Goal: Task Accomplishment & Management: Manage account settings

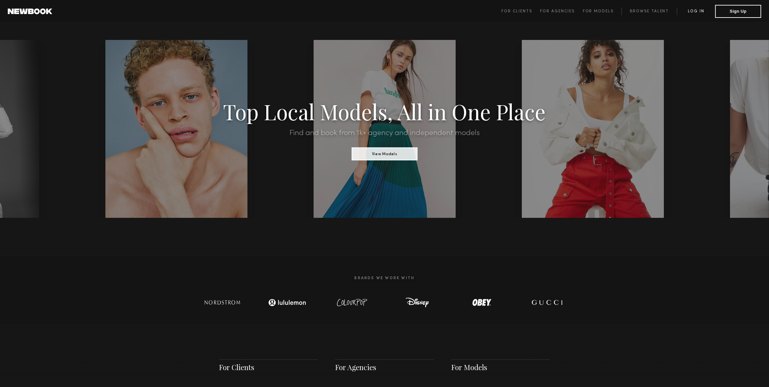
click at [696, 14] on link "Log in" at bounding box center [696, 11] width 38 height 8
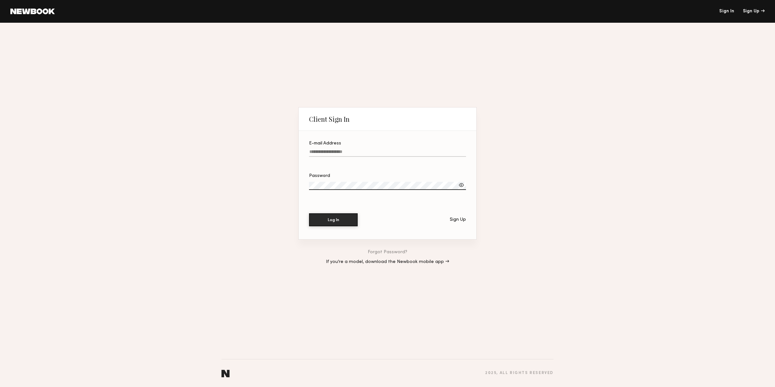
type input "**********"
click at [395, 143] on div "E-mail Address" at bounding box center [387, 143] width 157 height 5
click at [395, 149] on input "**********" at bounding box center [387, 152] width 157 height 7
drag, startPoint x: 391, startPoint y: 151, endPoint x: 203, endPoint y: 172, distance: 189.9
click at [203, 172] on div "**********" at bounding box center [387, 205] width 775 height 364
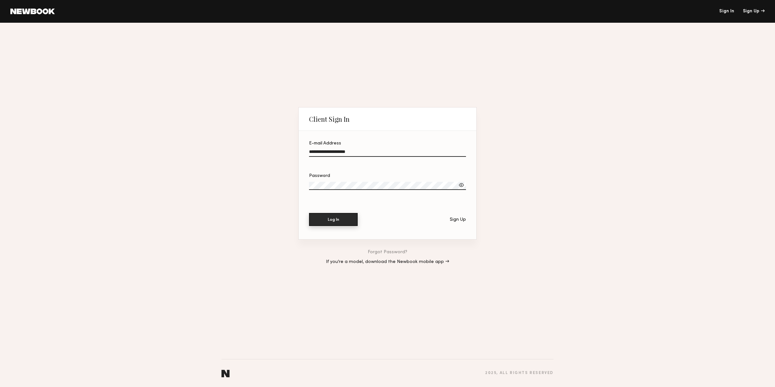
click at [318, 219] on button "Log In" at bounding box center [333, 219] width 49 height 13
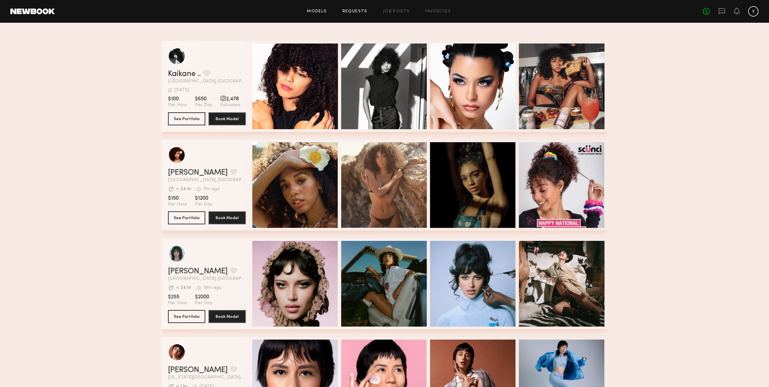
click at [357, 12] on link "Requests" at bounding box center [354, 11] width 25 height 4
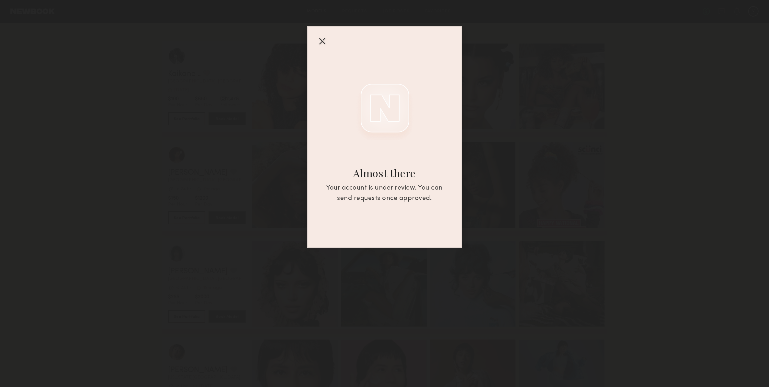
click at [327, 39] on div at bounding box center [322, 41] width 10 height 10
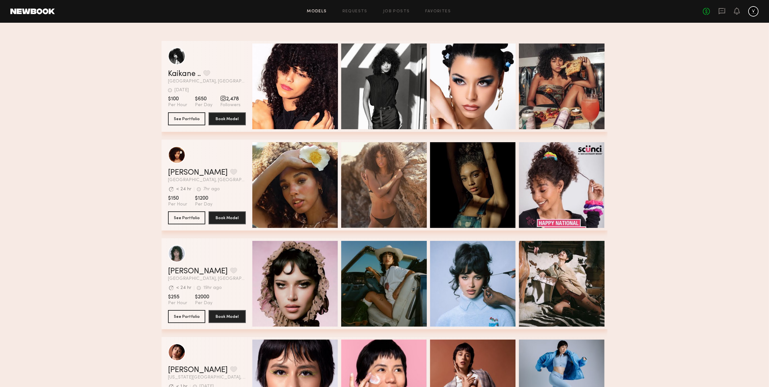
click at [751, 12] on div at bounding box center [753, 11] width 10 height 10
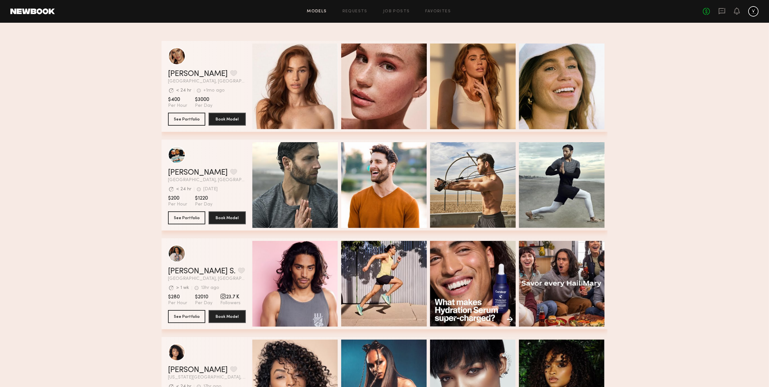
click at [751, 12] on div at bounding box center [753, 11] width 10 height 10
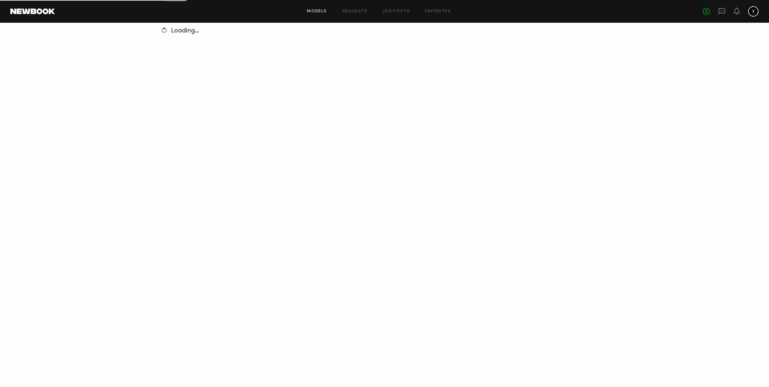
click at [745, 10] on div "No fees up to $5,000" at bounding box center [731, 11] width 56 height 10
click at [738, 12] on icon at bounding box center [736, 10] width 5 height 5
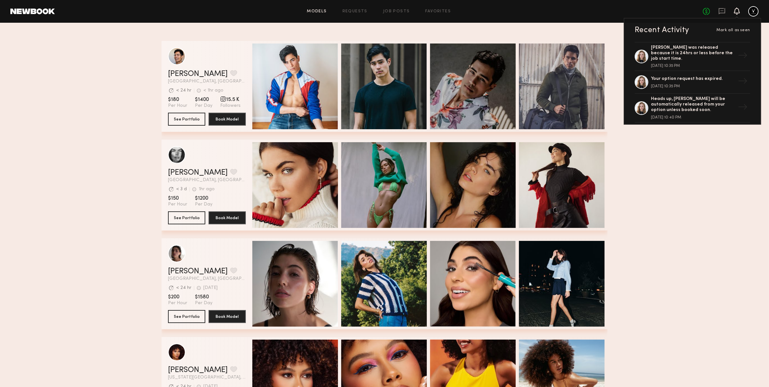
click at [758, 10] on div at bounding box center [753, 11] width 10 height 10
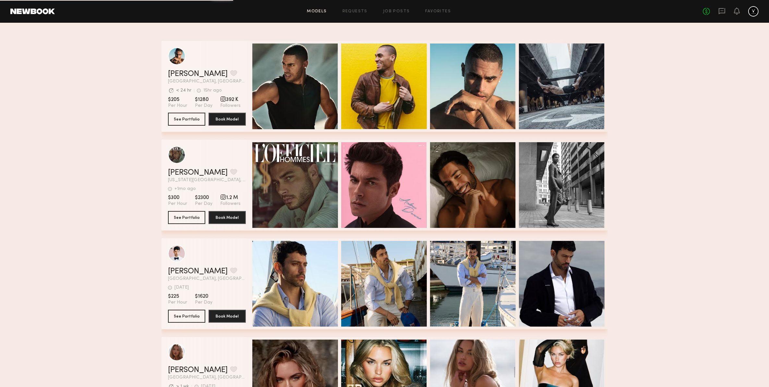
click at [40, 5] on header "Models Requests Job Posts Favorites Sign Out No fees up to $5,000" at bounding box center [384, 11] width 769 height 23
click at [40, 9] on link at bounding box center [32, 11] width 44 height 6
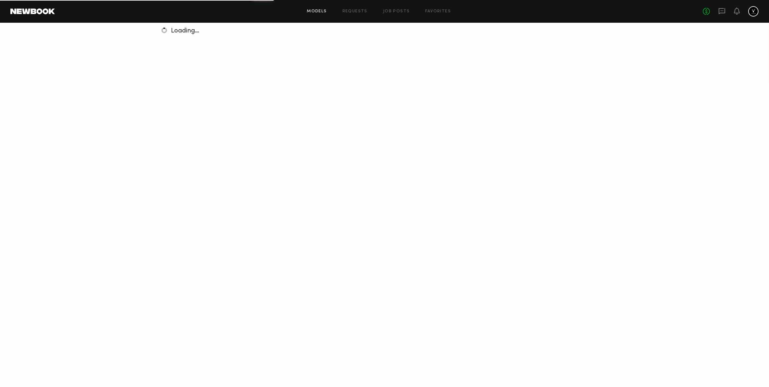
drag, startPoint x: 752, startPoint y: 9, endPoint x: 503, endPoint y: 13, distance: 249.1
click at [503, 13] on div "Models Requests Job Posts Favorites Sign Out" at bounding box center [379, 11] width 648 height 4
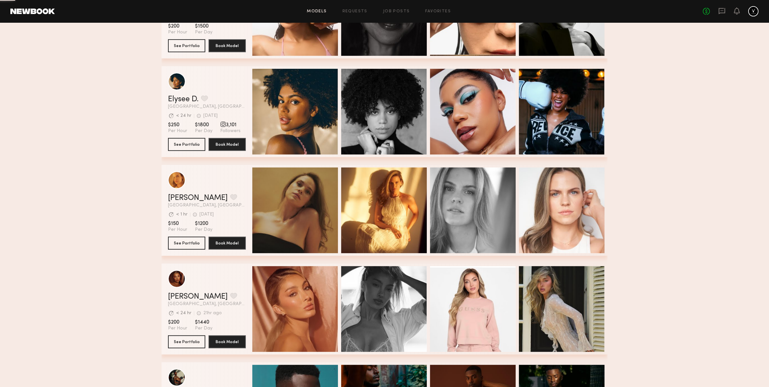
scroll to position [567, 0]
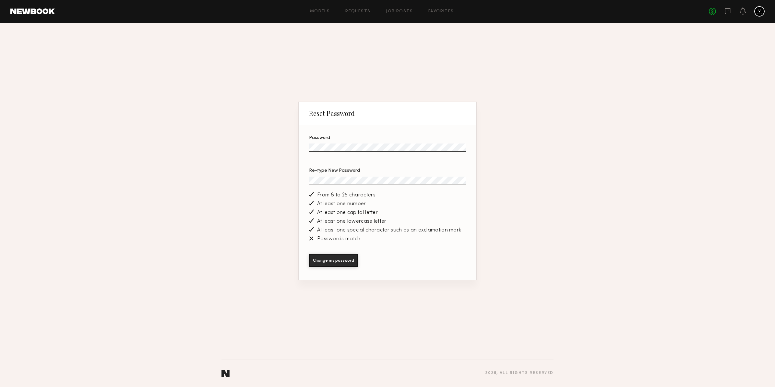
click at [316, 175] on label "Re-type New Password" at bounding box center [387, 179] width 157 height 22
click at [309, 254] on button "Change my password" at bounding box center [333, 260] width 49 height 13
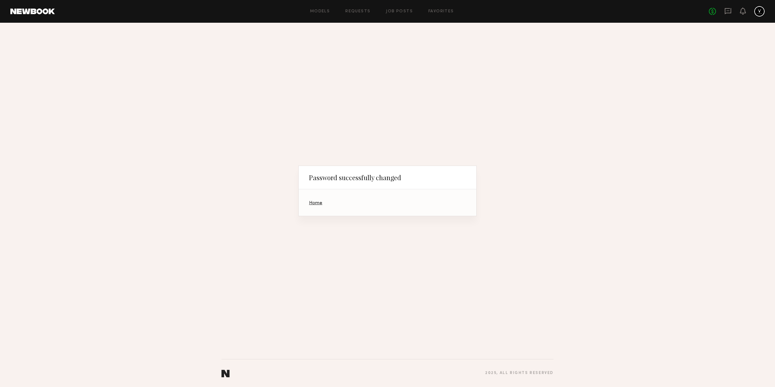
drag, startPoint x: 427, startPoint y: 228, endPoint x: 415, endPoint y: 224, distance: 12.6
click at [427, 228] on div "Password successfully changed Home" at bounding box center [387, 191] width 178 height 326
click at [325, 205] on section "Home" at bounding box center [388, 202] width 178 height 27
click at [316, 203] on link "Home" at bounding box center [315, 203] width 13 height 4
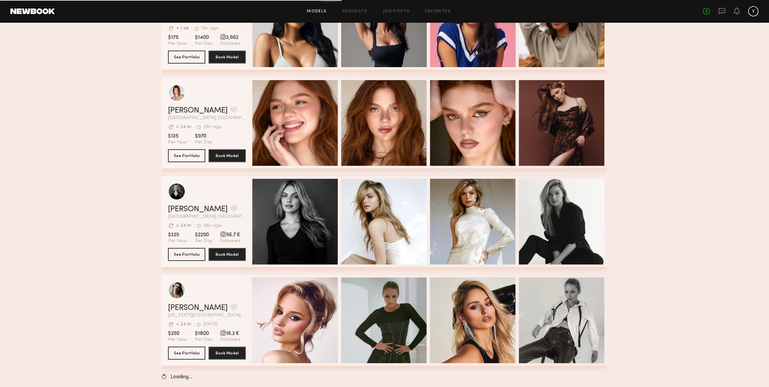
scroll to position [851, 0]
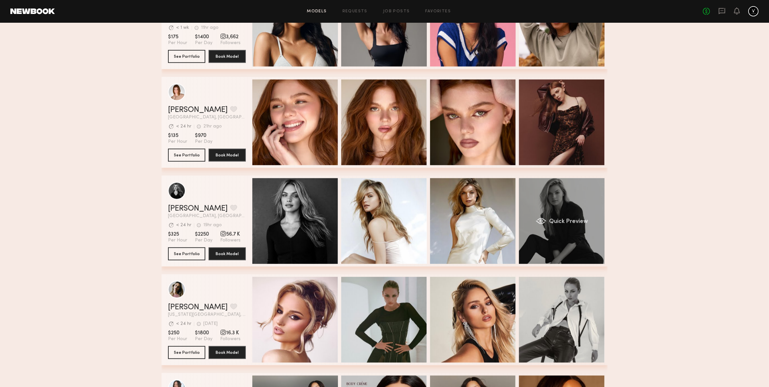
click at [563, 249] on div "Quick Preview" at bounding box center [562, 221] width 86 height 86
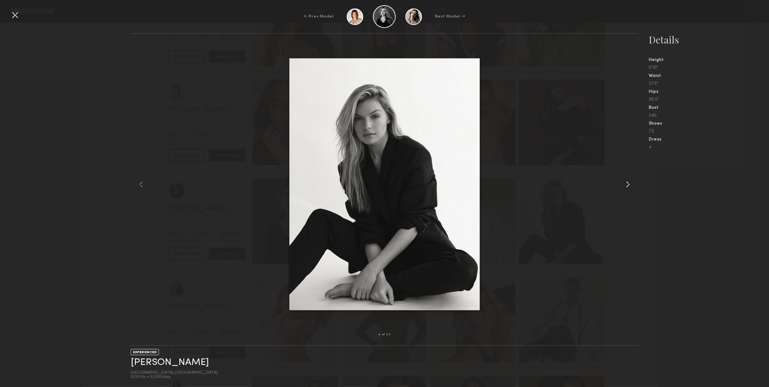
click at [631, 180] on common-icon at bounding box center [628, 184] width 10 height 10
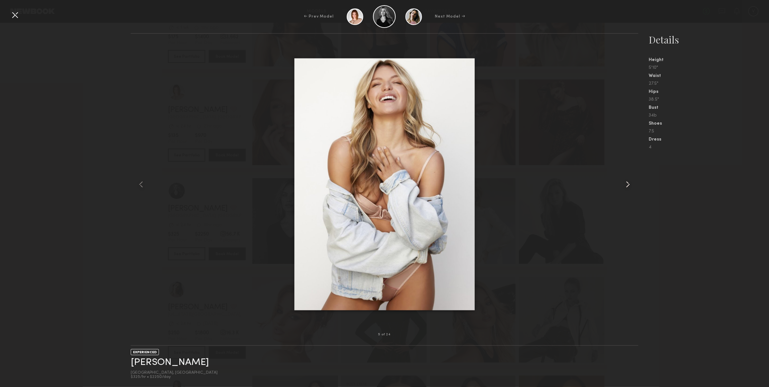
click at [631, 180] on common-icon at bounding box center [628, 184] width 10 height 10
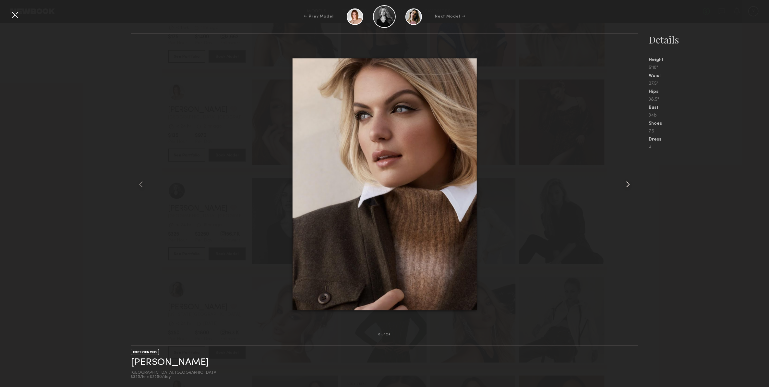
click at [631, 180] on common-icon at bounding box center [628, 184] width 10 height 10
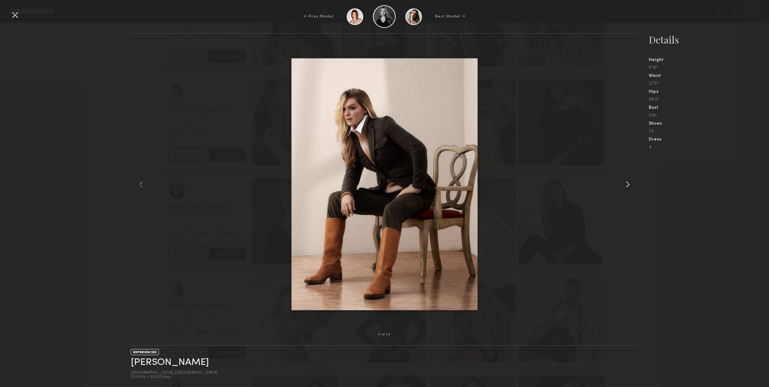
click at [631, 180] on common-icon at bounding box center [628, 184] width 10 height 10
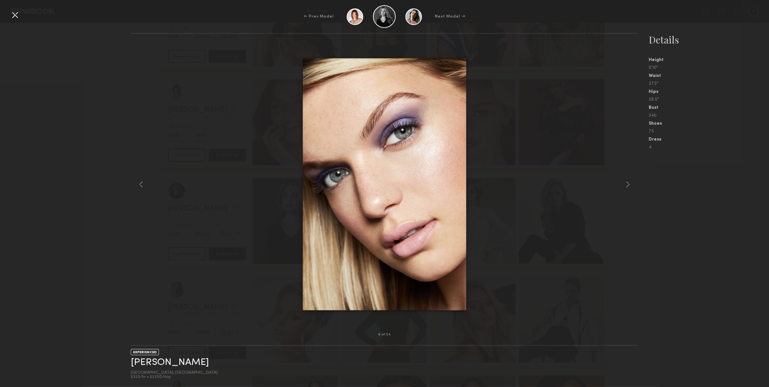
click at [18, 13] on div at bounding box center [15, 15] width 10 height 10
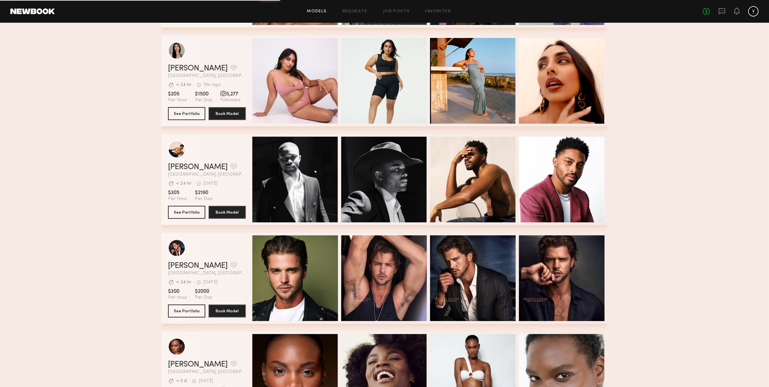
scroll to position [0, 0]
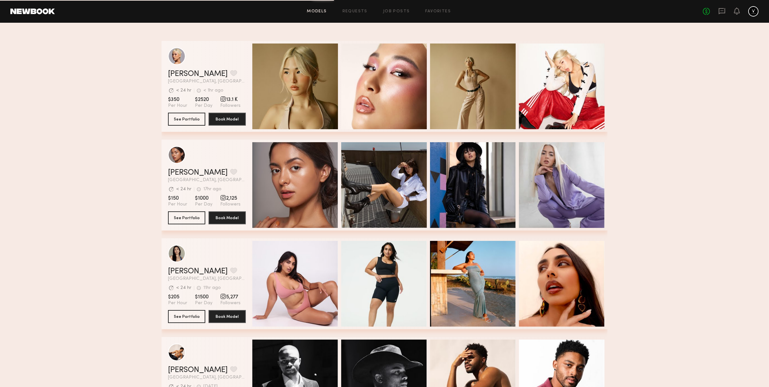
click at [326, 9] on link "Models" at bounding box center [317, 11] width 20 height 4
click at [432, 12] on link "Favorites" at bounding box center [438, 11] width 26 height 4
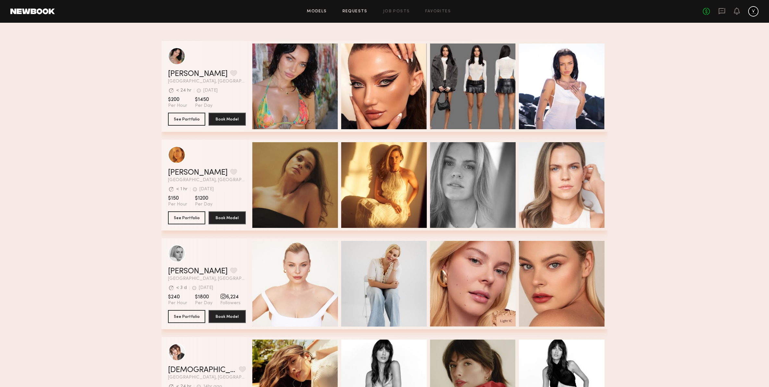
click at [360, 12] on link "Requests" at bounding box center [354, 11] width 25 height 4
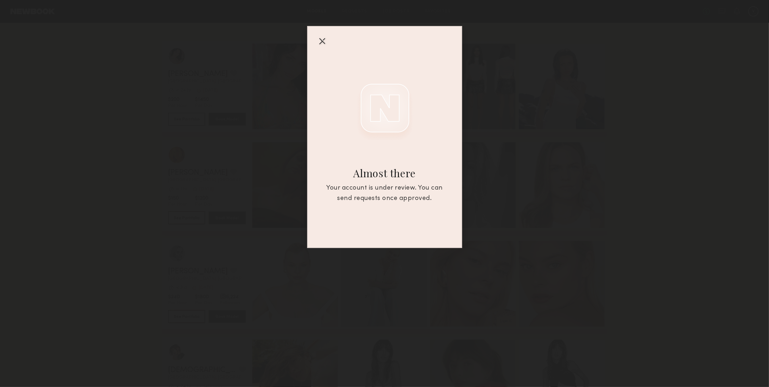
click at [307, 36] on div "Almost there Your account is under review. You can send requests once approved." at bounding box center [384, 137] width 155 height 222
click at [691, 79] on div "Almost there Your account is under review. You can send requests once approved." at bounding box center [384, 124] width 769 height 248
